Goal: Book appointment/travel/reservation

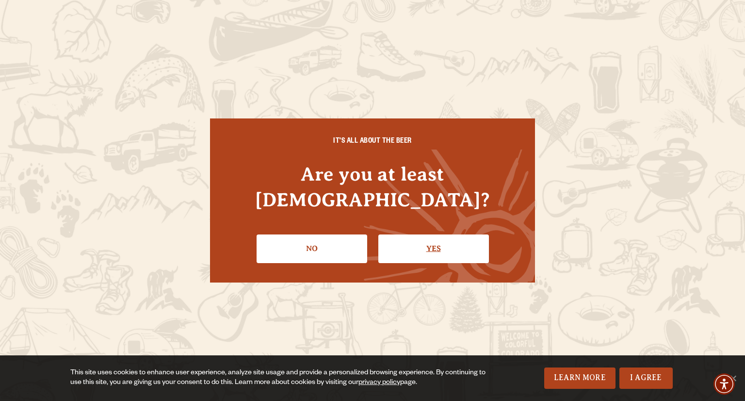
click at [438, 234] on link "Yes" at bounding box center [433, 248] width 111 height 28
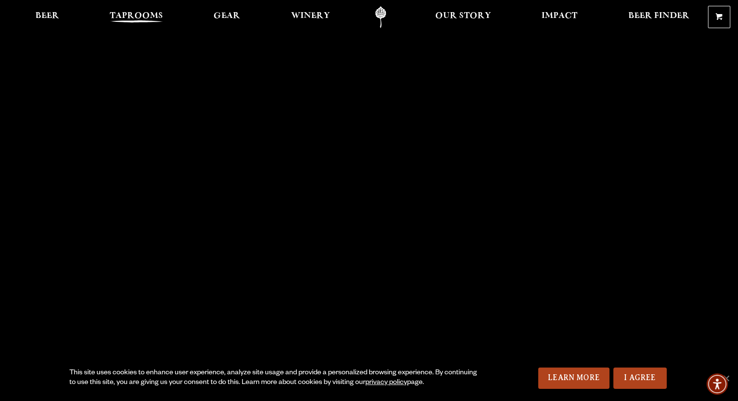
click at [141, 8] on link "Taprooms" at bounding box center [136, 17] width 66 height 22
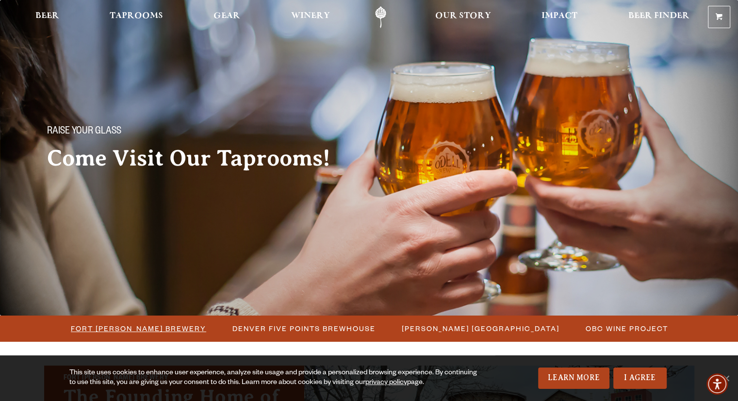
click at [173, 326] on span "Fort [PERSON_NAME] Brewery" at bounding box center [138, 328] width 135 height 14
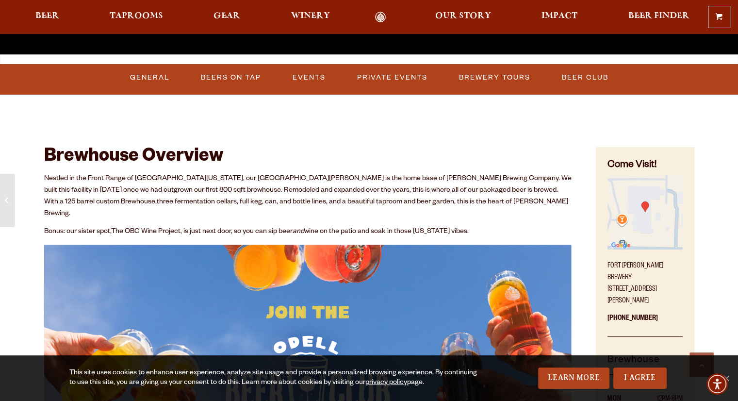
scroll to position [340, 0]
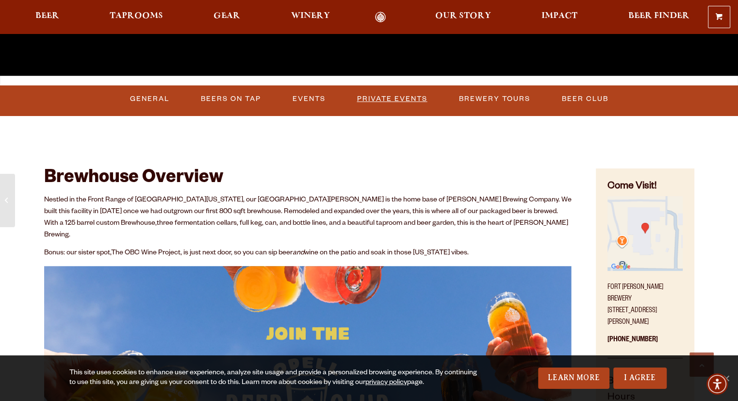
click at [383, 96] on link "Private Events" at bounding box center [392, 99] width 78 height 22
